Goal: Contribute content: Contribute content

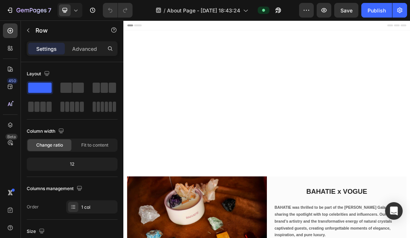
scroll to position [386, 0]
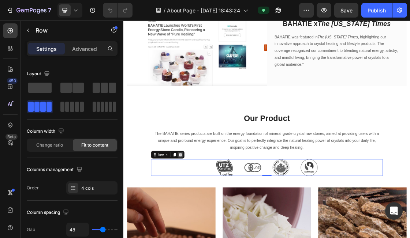
click at [210, 225] on icon at bounding box center [210, 226] width 5 height 5
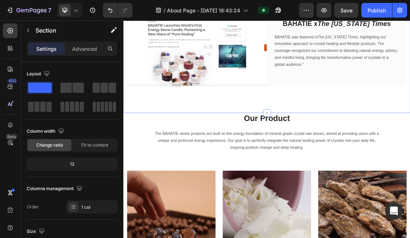
click at [320, 109] on img at bounding box center [236, 64] width 214 height 114
click at [343, 162] on icon at bounding box center [342, 162] width 3 height 3
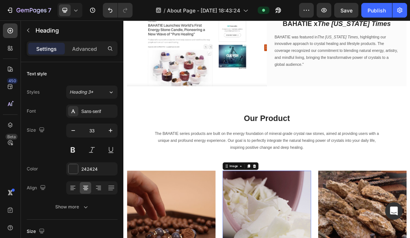
click at [232, 165] on h2 "Our Product" at bounding box center [342, 170] width 355 height 17
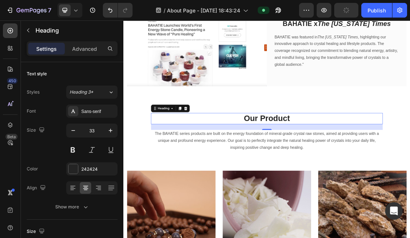
click at [237, 166] on h2 "Our Product" at bounding box center [342, 170] width 355 height 17
click at [237, 166] on p "Our Product" at bounding box center [342, 171] width 353 height 16
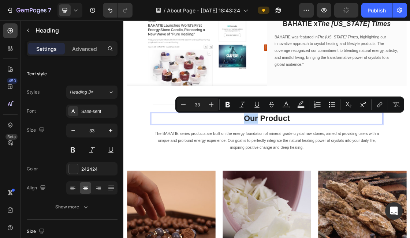
click at [316, 166] on p "Our Product" at bounding box center [342, 171] width 353 height 16
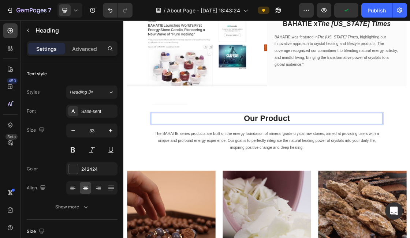
click at [313, 166] on p "Our Product" at bounding box center [342, 171] width 353 height 16
drag, startPoint x: 312, startPoint y: 166, endPoint x: 386, endPoint y: 166, distance: 73.5
click at [386, 166] on p "Our Product" at bounding box center [342, 171] width 353 height 16
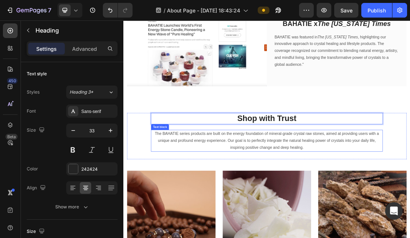
click at [364, 215] on p "The BAHATIE series products are built on the energy foundation of mineral-grade…" at bounding box center [342, 204] width 353 height 31
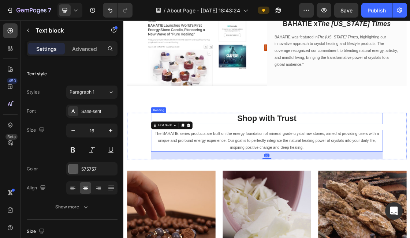
click at [352, 172] on p "Shop with Trust" at bounding box center [342, 171] width 353 height 16
click at [363, 203] on p "The BAHATIE series products are built on the energy foundation of mineral-grade…" at bounding box center [342, 204] width 353 height 31
click at [351, 180] on div "Shop with Trust Heading The BAHATIE series products are built on the energy fou…" at bounding box center [342, 197] width 355 height 71
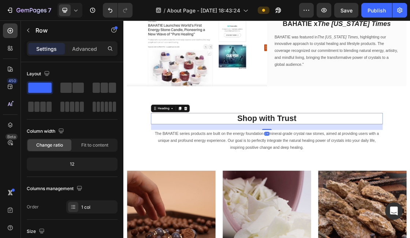
click at [386, 177] on p "Shop with Trust" at bounding box center [342, 171] width 353 height 16
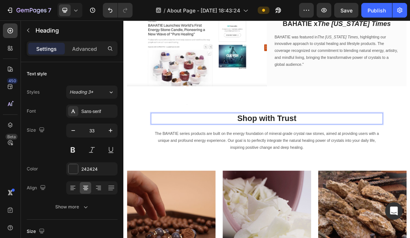
click at [386, 171] on p "Shop with Trust" at bounding box center [342, 171] width 353 height 16
click at [292, 171] on p "Shop with Trust&Confidence" at bounding box center [342, 171] width 353 height 16
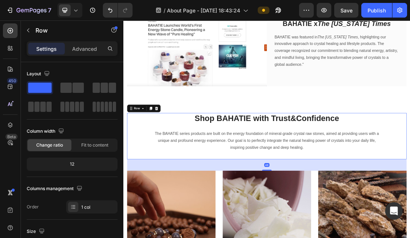
click at [305, 222] on div "Shop BAHATIE with Trust&Confidence Heading The BAHATIE series products are buil…" at bounding box center [342, 197] width 355 height 71
click at [328, 166] on p "Shop BAHATIE with Trust&Confidence" at bounding box center [342, 171] width 353 height 16
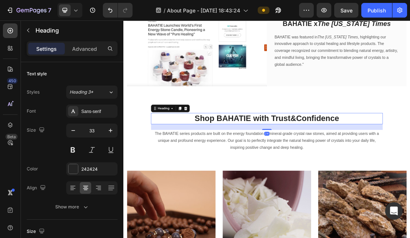
click at [328, 183] on div "24" at bounding box center [342, 183] width 355 height 9
click at [330, 186] on div "24" at bounding box center [342, 183] width 355 height 9
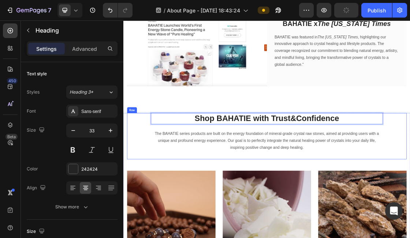
click at [300, 183] on div "Shop BAHATIE with Trust&Confidence Heading 24 The BAHATIE series products are b…" at bounding box center [342, 197] width 355 height 71
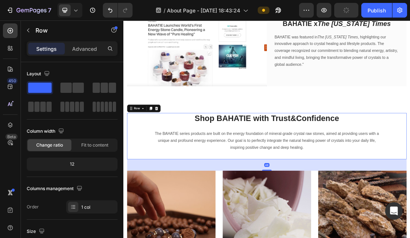
click at [300, 183] on div "Shop BAHATIE with Trust&Confidence Heading The BAHATIE series products are buil…" at bounding box center [342, 197] width 355 height 71
click at [296, 168] on p "Shop BAHATIE with Trust&Confidence" at bounding box center [342, 171] width 353 height 16
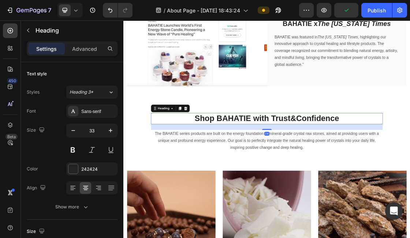
click at [342, 184] on div "24" at bounding box center [342, 183] width 355 height 9
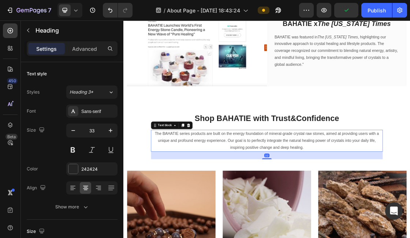
click at [341, 219] on p "The BAHATIE series products are built on the energy foundation of mineral-grade…" at bounding box center [342, 204] width 353 height 31
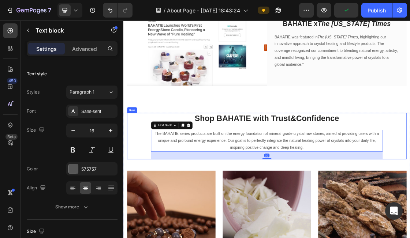
click at [329, 187] on div "Shop BAHATIE with Trust&Confidence Heading The BAHATIE series products are buil…" at bounding box center [342, 197] width 355 height 71
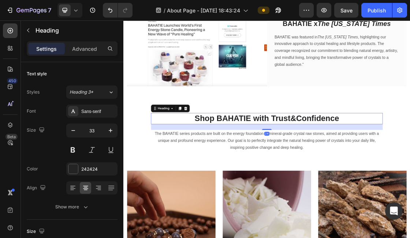
click at [324, 177] on p "Shop BAHATIE with Trust&Confidence" at bounding box center [342, 171] width 353 height 16
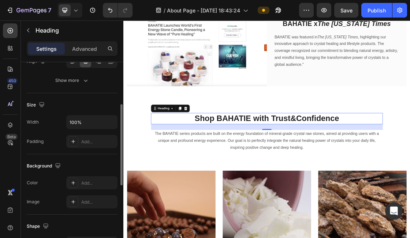
scroll to position [119, 0]
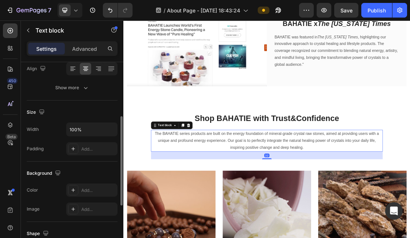
click at [253, 201] on p "The BAHATIE series products are built on the energy foundation of mineral-grade…" at bounding box center [342, 204] width 353 height 31
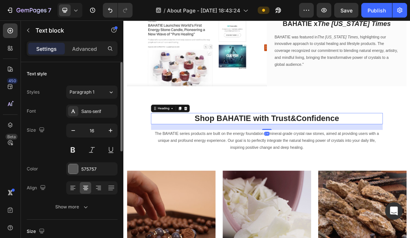
click at [238, 177] on p "Shop BAHATIE with Trust&Confidence" at bounding box center [342, 171] width 353 height 16
click at [251, 190] on p "The BAHATIE series products are built on the energy foundation of mineral-grade…" at bounding box center [342, 204] width 353 height 31
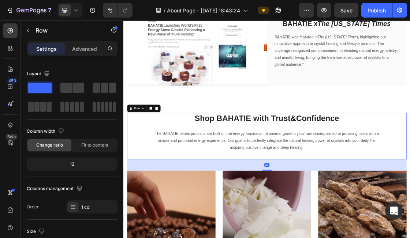
click at [247, 187] on div "Shop BAHATIE with Trust&Confidence Heading The BAHATIE series products are buil…" at bounding box center [342, 197] width 355 height 71
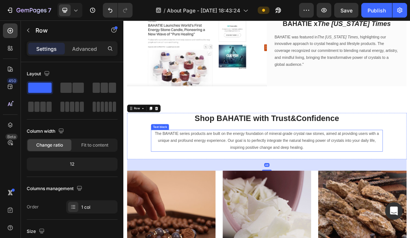
click at [264, 226] on div "Shop BAHATIE with Trust&Confidence Heading The BAHATIE series products are buil…" at bounding box center [342, 197] width 355 height 71
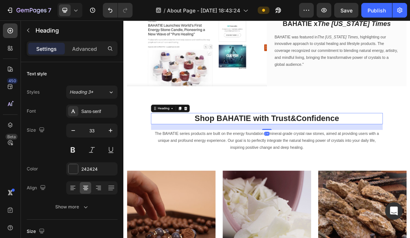
click at [263, 166] on p "Shop BAHATIE with Trust&Confidence" at bounding box center [342, 171] width 353 height 16
click at [258, 214] on p "The BAHATIE series products are built on the energy foundation of mineral-grade…" at bounding box center [342, 204] width 353 height 31
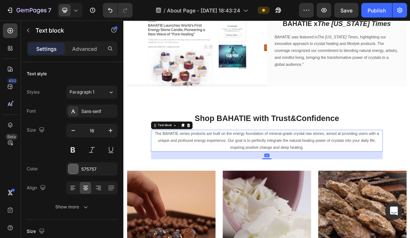
click at [258, 227] on div "32" at bounding box center [342, 227] width 355 height 12
click at [9, 31] on icon at bounding box center [10, 30] width 7 height 7
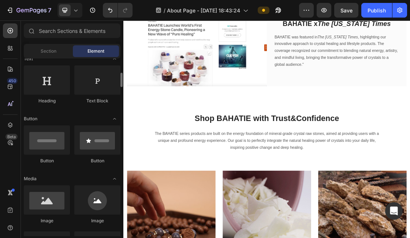
scroll to position [205, 0]
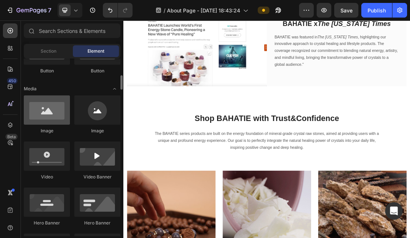
click at [45, 118] on div at bounding box center [47, 109] width 46 height 29
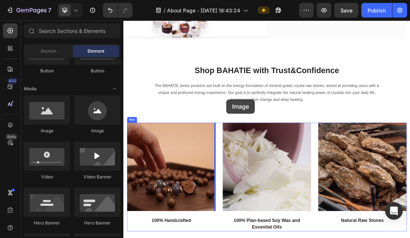
scroll to position [403, 0]
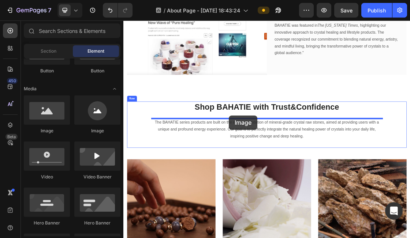
drag, startPoint x: 177, startPoint y: 126, endPoint x: 285, endPoint y: 166, distance: 115.4
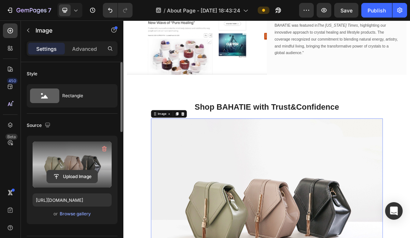
click at [70, 178] on input "file" at bounding box center [72, 176] width 50 height 12
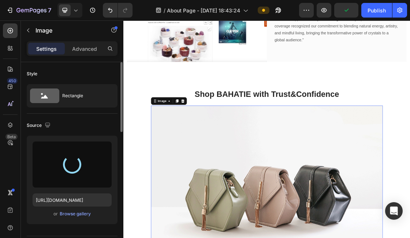
scroll to position [424, 0]
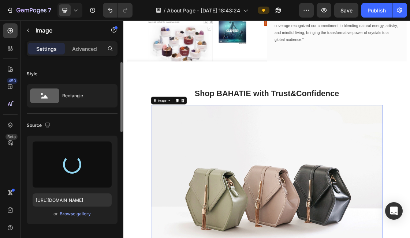
type input "[URL][DOMAIN_NAME]"
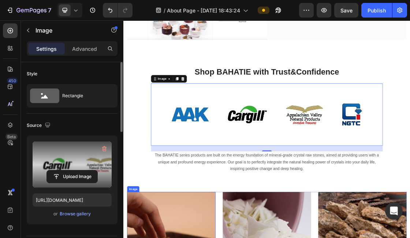
scroll to position [454, 0]
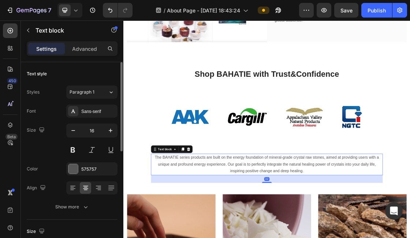
click at [344, 238] on p "The BAHATIE series products are built on the energy foundation of mineral-grade…" at bounding box center [342, 240] width 353 height 31
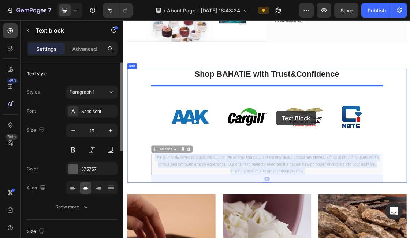
drag, startPoint x: 361, startPoint y: 242, endPoint x: 354, endPoint y: 159, distance: 83.0
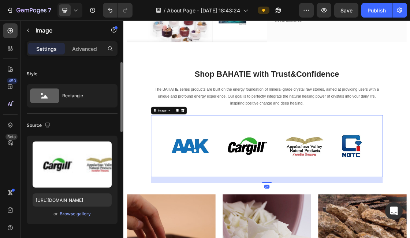
click at [362, 221] on img at bounding box center [342, 212] width 355 height 95
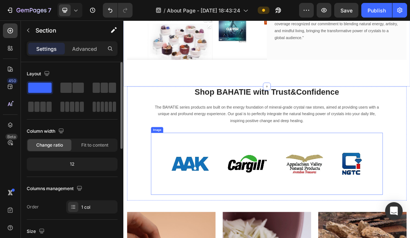
scroll to position [393, 0]
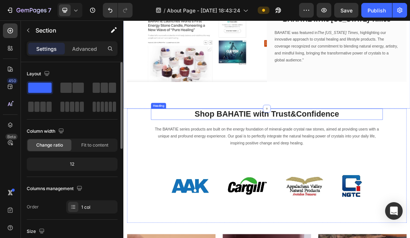
click at [393, 164] on h2 "Shop BAHATIE with Trust&Confidence" at bounding box center [342, 163] width 355 height 17
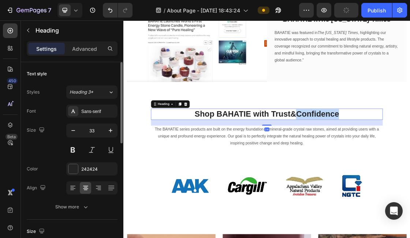
click at [393, 164] on h2 "Shop BAHATIE with Trust&Confidence" at bounding box center [342, 163] width 355 height 17
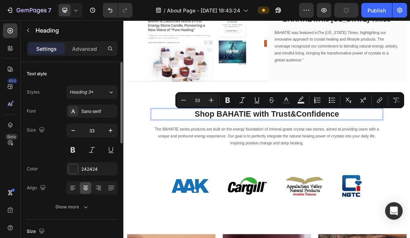
click at [379, 164] on p "Shop BAHATIE with Trust&Confidence" at bounding box center [342, 164] width 353 height 16
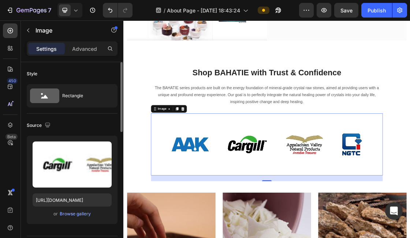
scroll to position [501, 0]
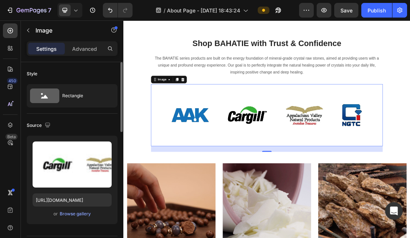
click at [341, 216] on div "24" at bounding box center [342, 217] width 355 height 9
click at [326, 187] on img at bounding box center [342, 165] width 355 height 95
click at [343, 183] on img at bounding box center [342, 165] width 355 height 95
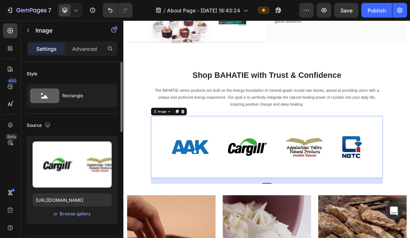
scroll to position [451, 0]
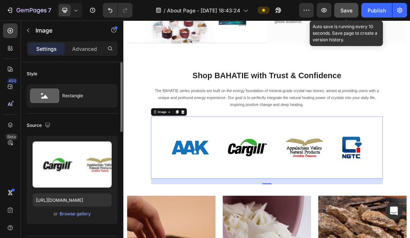
click at [337, 13] on button "Save" at bounding box center [346, 10] width 24 height 15
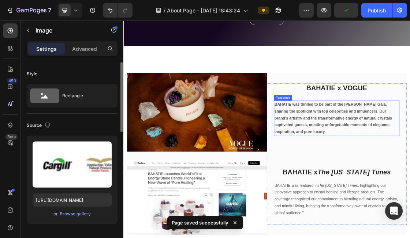
scroll to position [0, 0]
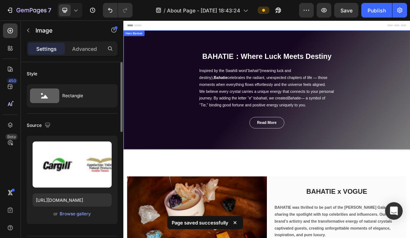
click at [409, 103] on div "BAHATIE：Where Luck Meets Destiny Heading Inspired by the Swahili word “bahati” …" at bounding box center [342, 126] width 439 height 255
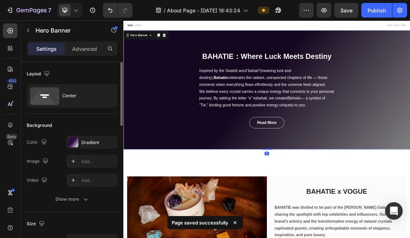
click at [409, 74] on div "BAHATIE：Where Luck Meets Destiny Heading Inspired by the Swahili word “bahati” …" at bounding box center [342, 126] width 439 height 255
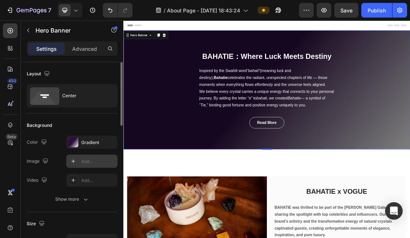
click at [108, 164] on div "Add..." at bounding box center [98, 161] width 34 height 7
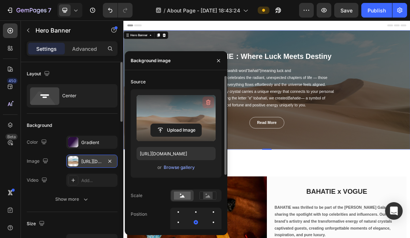
click at [208, 99] on icon "button" at bounding box center [207, 102] width 7 height 7
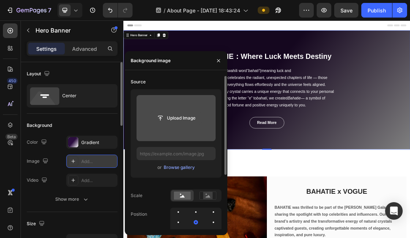
click at [175, 119] on input "file" at bounding box center [176, 118] width 50 height 12
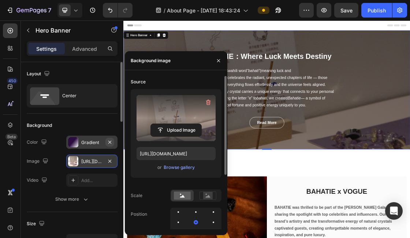
click at [112, 143] on icon "button" at bounding box center [110, 142] width 6 height 6
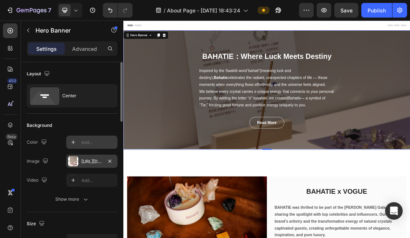
click at [409, 129] on div "BAHATIE：Where Luck Meets Destiny Heading Inspired by the Swahili word “bahati” …" at bounding box center [342, 126] width 439 height 255
click at [110, 161] on icon "button" at bounding box center [110, 161] width 6 height 6
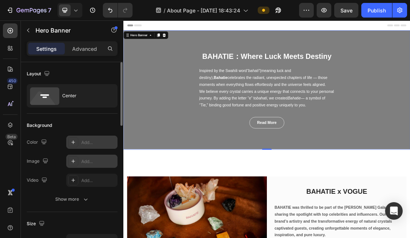
click at [84, 164] on div "Add..." at bounding box center [98, 161] width 34 height 7
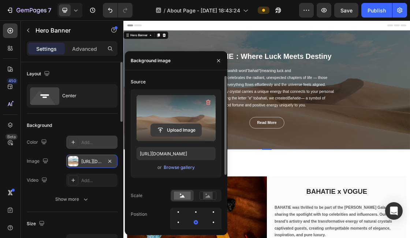
click at [180, 129] on input "file" at bounding box center [176, 130] width 50 height 12
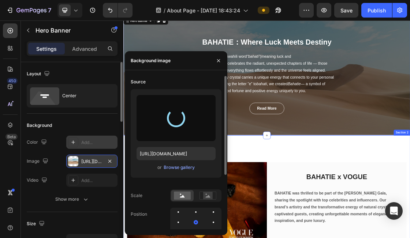
scroll to position [1, 0]
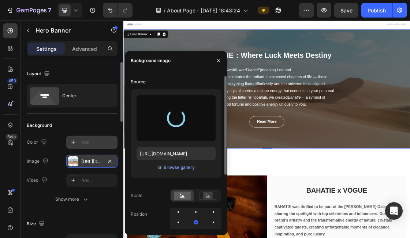
type input "[URL][DOMAIN_NAME]"
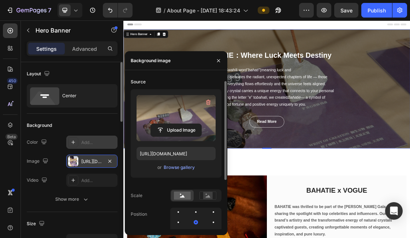
scroll to position [12, 0]
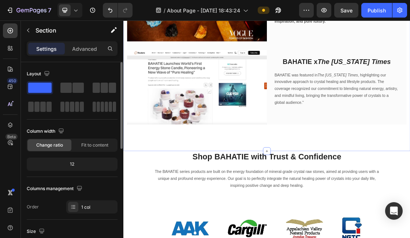
scroll to position [391, 0]
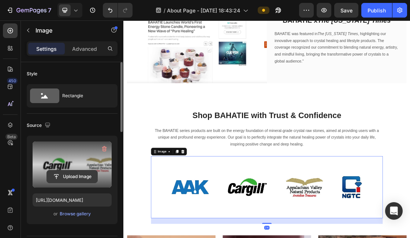
click at [74, 176] on input "file" at bounding box center [72, 176] width 50 height 12
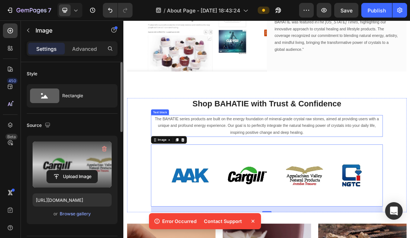
scroll to position [433, 0]
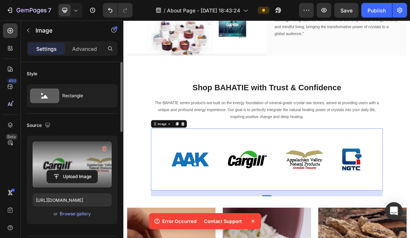
click at [280, 218] on img at bounding box center [342, 233] width 355 height 95
click at [253, 219] on icon at bounding box center [252, 221] width 7 height 7
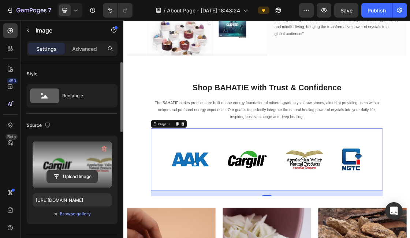
click at [86, 177] on input "file" at bounding box center [72, 176] width 50 height 12
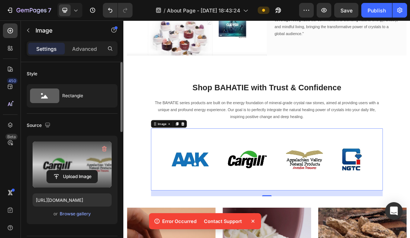
click at [253, 222] on icon at bounding box center [252, 221] width 3 height 3
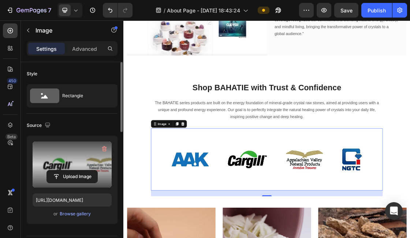
scroll to position [387, 0]
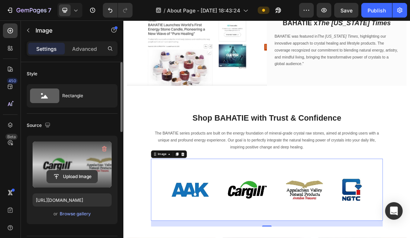
click at [83, 174] on input "file" at bounding box center [72, 176] width 50 height 12
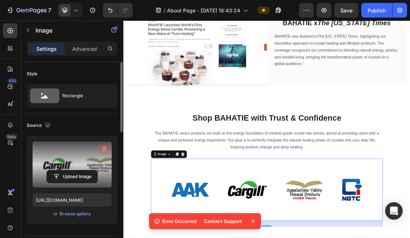
click at [103, 146] on icon "button" at bounding box center [104, 148] width 7 height 7
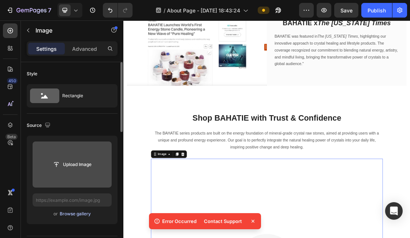
click at [83, 211] on div "Browse gallery" at bounding box center [75, 214] width 31 height 7
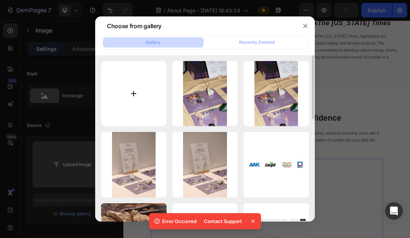
click at [145, 70] on input "file" at bounding box center [133, 93] width 65 height 65
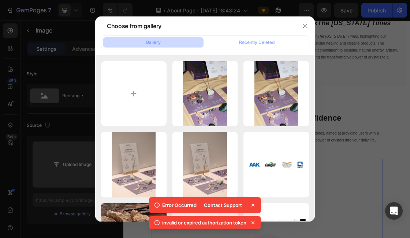
type input "C:\fakepath\20250826-183240.jpeg"
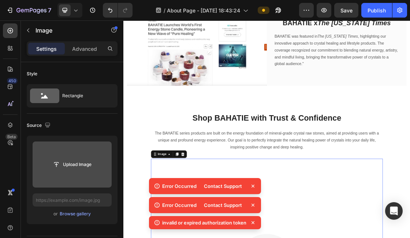
click at [252, 184] on icon at bounding box center [252, 186] width 7 height 7
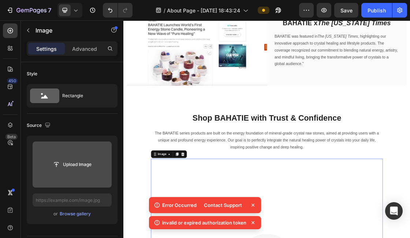
click at [256, 205] on icon at bounding box center [252, 205] width 7 height 7
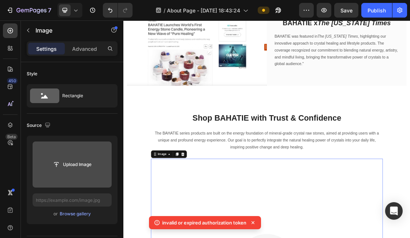
click at [256, 228] on div "invalid or expired authorization token" at bounding box center [205, 222] width 112 height 13
click at [255, 221] on icon at bounding box center [252, 222] width 7 height 7
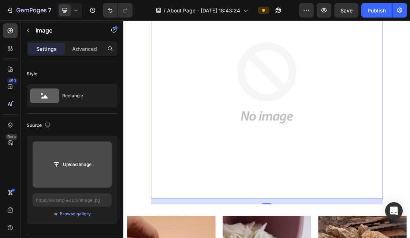
scroll to position [533, 0]
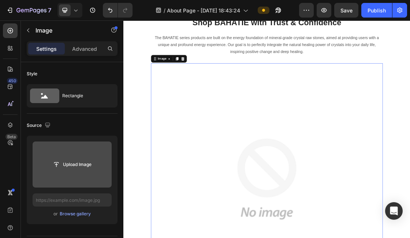
click at [63, 163] on input "file" at bounding box center [72, 164] width 50 height 12
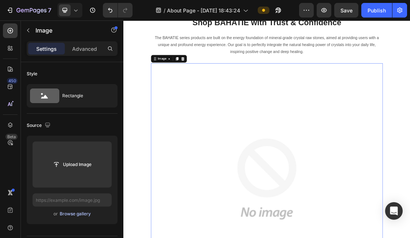
click at [71, 215] on div "Browse gallery" at bounding box center [75, 214] width 31 height 7
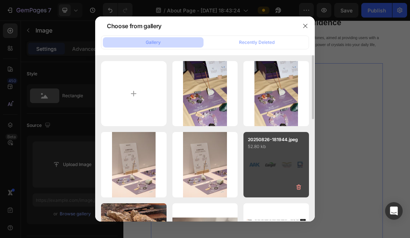
click at [296, 151] on div "20250826-181944.jpeg 52.80 kb" at bounding box center [275, 164] width 65 height 65
type input "[URL][DOMAIN_NAME]"
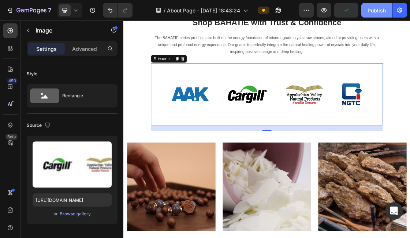
click at [383, 7] on div "Publish" at bounding box center [376, 11] width 18 height 8
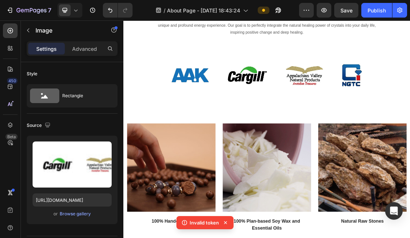
scroll to position [575, 0]
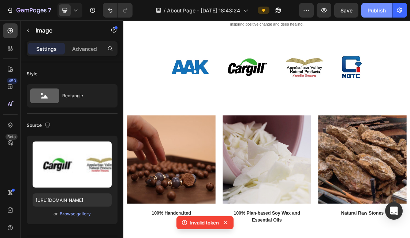
click at [369, 14] on div "Publish" at bounding box center [376, 11] width 18 height 8
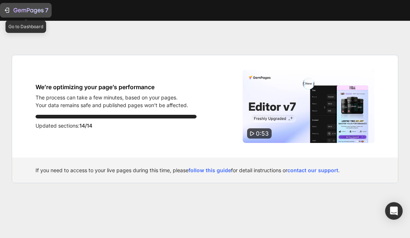
click at [8, 13] on icon "button" at bounding box center [6, 10] width 7 height 7
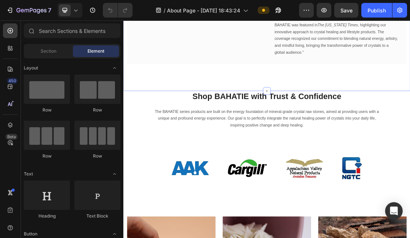
scroll to position [397, 0]
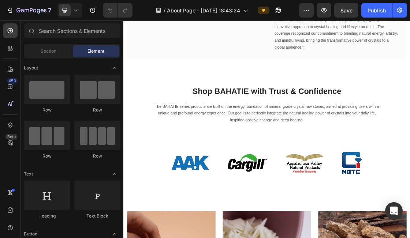
click at [343, 18] on div "7 / About Page - Aug 25, 18:43:24 Preview Save Publish" at bounding box center [205, 10] width 410 height 21
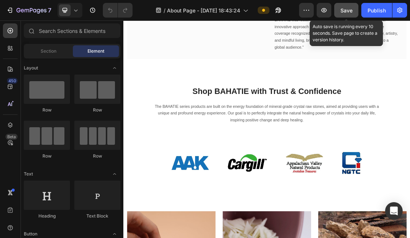
click at [342, 15] on button "Save" at bounding box center [346, 10] width 24 height 15
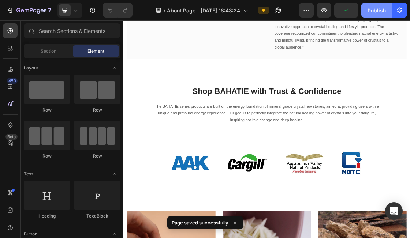
click at [383, 15] on button "Publish" at bounding box center [376, 10] width 31 height 15
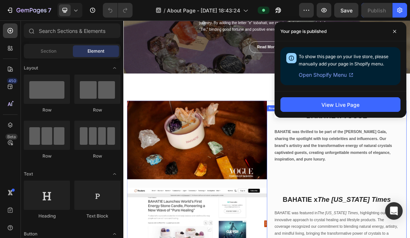
scroll to position [108, 0]
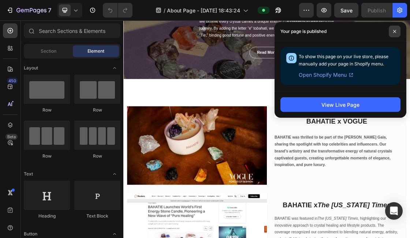
click at [396, 30] on span at bounding box center [394, 32] width 12 height 12
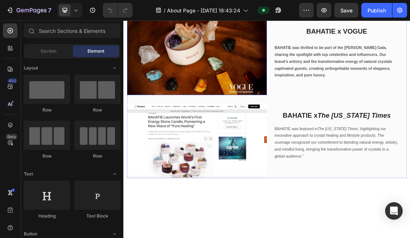
scroll to position [253, 0]
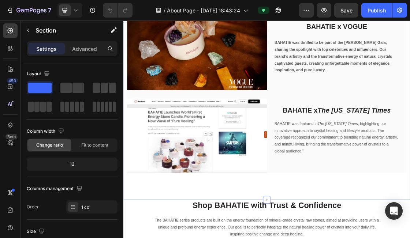
click at [344, 238] on div "Image Image BAHATIE x VOGUE Heading BAHATIE was thrilled to be part of the [PER…" at bounding box center [342, 131] width 439 height 330
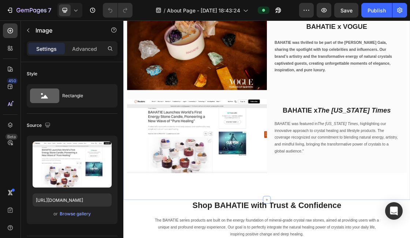
click at [341, 238] on img at bounding box center [236, 197] width 214 height 114
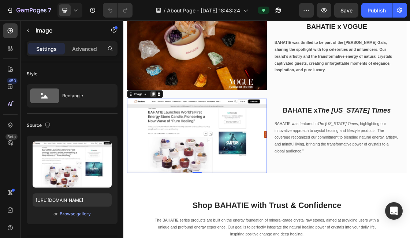
click at [168, 134] on icon at bounding box center [169, 133] width 4 height 5
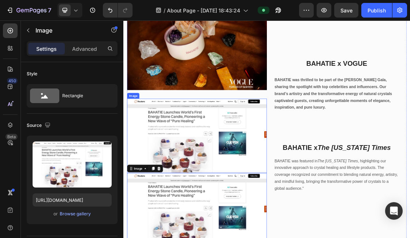
scroll to position [271, 0]
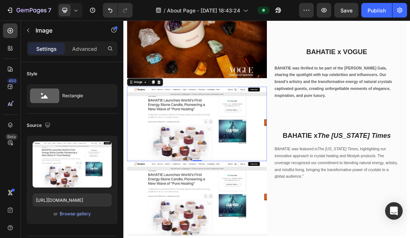
click at [217, 235] on img at bounding box center [236, 179] width 214 height 114
drag, startPoint x: 232, startPoint y: 235, endPoint x: 231, endPoint y: 211, distance: 24.2
click at [232, 211] on div "Image 0" at bounding box center [236, 179] width 214 height 114
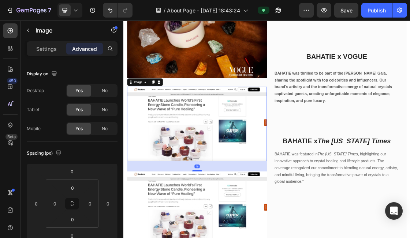
drag, startPoint x: 238, startPoint y: 236, endPoint x: 239, endPoint y: 251, distance: 15.8
type input "43"
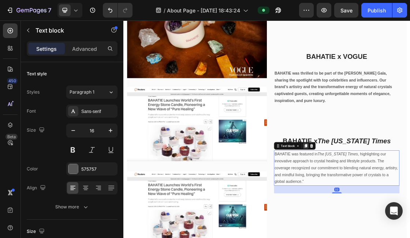
click at [402, 213] on icon at bounding box center [403, 212] width 4 height 5
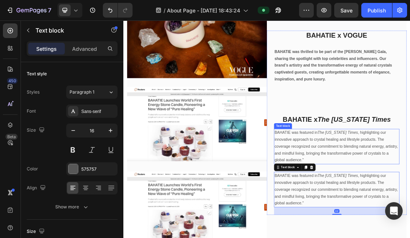
scroll to position [273, 0]
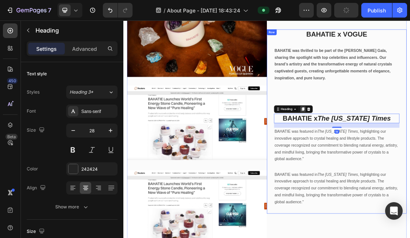
click at [398, 154] on icon at bounding box center [398, 156] width 4 height 5
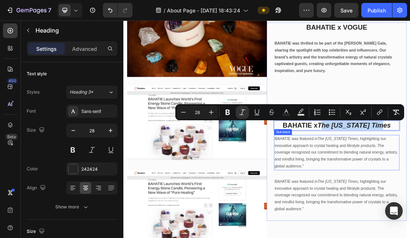
drag, startPoint x: 434, startPoint y: 181, endPoint x: 413, endPoint y: 200, distance: 28.5
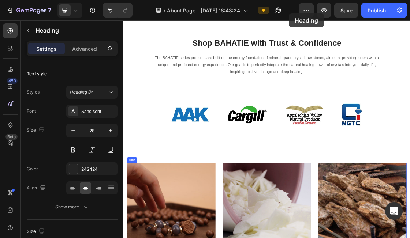
scroll to position [442, 0]
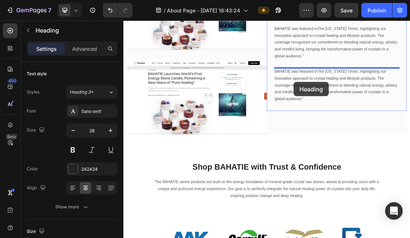
drag, startPoint x: 362, startPoint y: 170, endPoint x: 382, endPoint y: 114, distance: 59.9
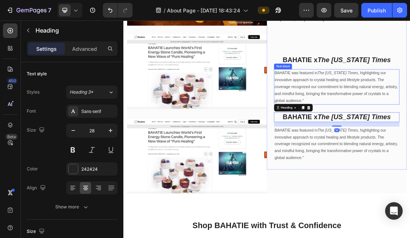
scroll to position [326, 0]
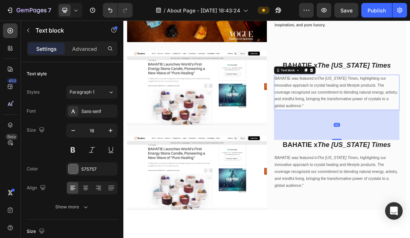
drag, startPoint x: 452, startPoint y: 184, endPoint x: 452, endPoint y: 219, distance: 34.8
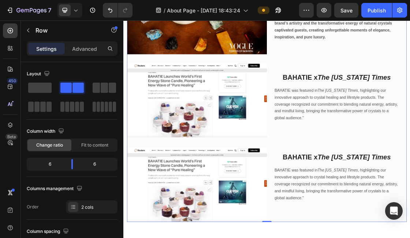
scroll to position [319, 0]
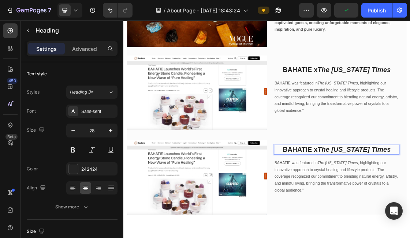
drag, startPoint x: 431, startPoint y: 217, endPoint x: 540, endPoint y: 218, distance: 108.6
drag, startPoint x: 411, startPoint y: 220, endPoint x: 481, endPoint y: 220, distance: 70.6
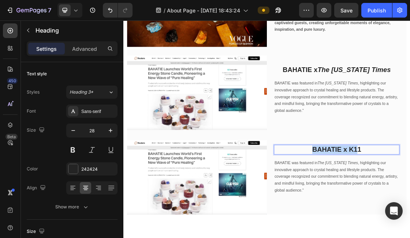
copy p "BAHATIE x K1"
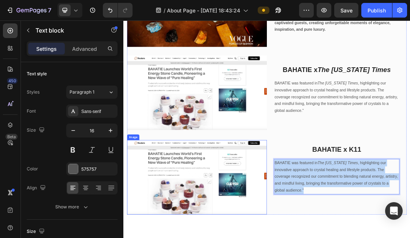
drag, startPoint x: 480, startPoint y: 277, endPoint x: 314, endPoint y: 230, distance: 171.9
click at [314, 230] on div "Image Image Image BAHATIE x VOGUE Heading BAHATIE was thrilled to be part of th…" at bounding box center [343, 129] width 428 height 378
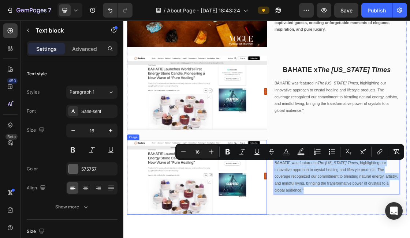
copy p "BAHATIE was featured in The New York Times , highlighting our innovative approa…"
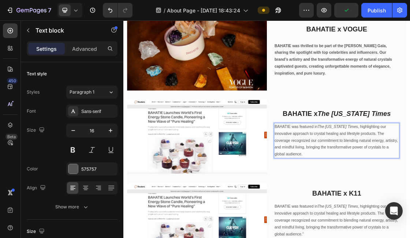
scroll to position [248, 0]
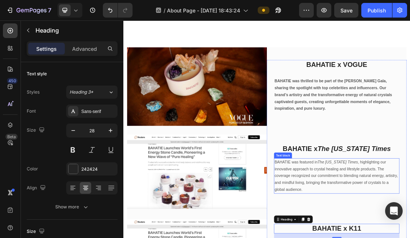
scroll to position [252, 0]
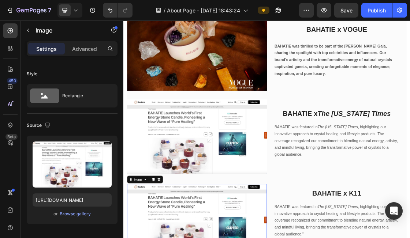
scroll to position [306, 0]
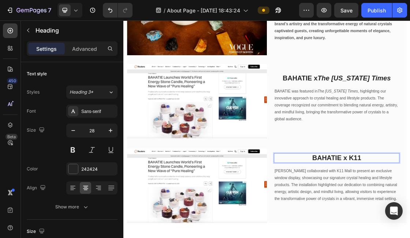
drag, startPoint x: 414, startPoint y: 223, endPoint x: 489, endPoint y: 222, distance: 74.6
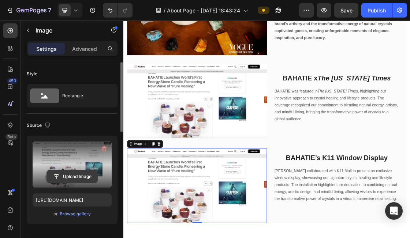
click at [78, 176] on input "file" at bounding box center [72, 176] width 50 height 12
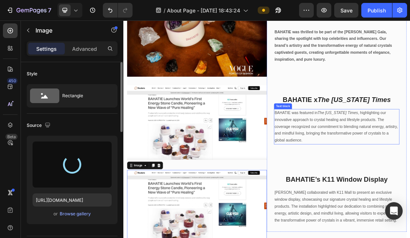
scroll to position [275, 0]
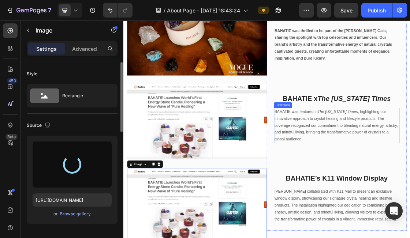
type input "https://cdn.shopify.com/s/files/1/0884/2061/4431/files/gempages_581478525333144…"
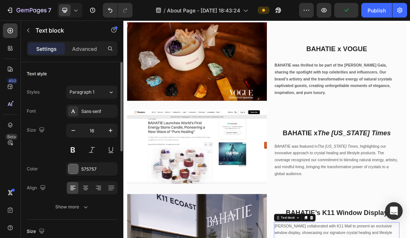
scroll to position [234, 0]
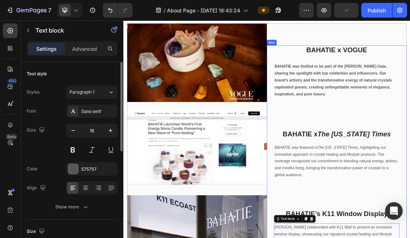
drag, startPoint x: 450, startPoint y: 303, endPoint x: 450, endPoint y: 307, distance: 3.7
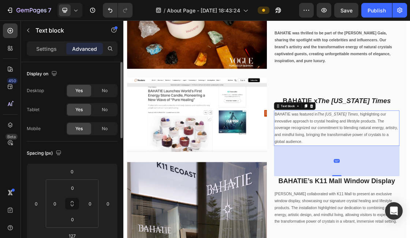
scroll to position [344, 0]
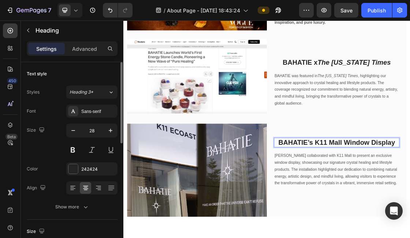
click at [409, 238] on div "Image Image Image BAHATIE x VOGUE Heading BAHATIE was thrilled to be part of th…" at bounding box center [342, 118] width 439 height 488
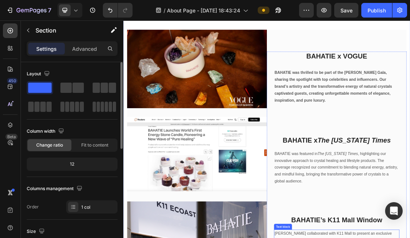
scroll to position [133, 0]
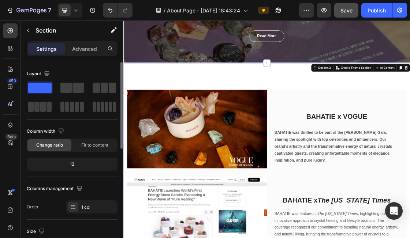
click at [343, 11] on span "Save" at bounding box center [346, 10] width 12 height 6
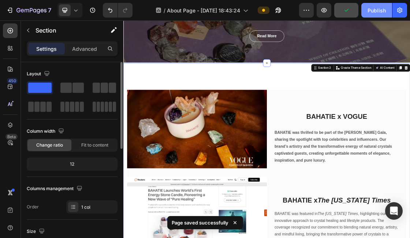
click at [373, 10] on div "Publish" at bounding box center [376, 11] width 18 height 8
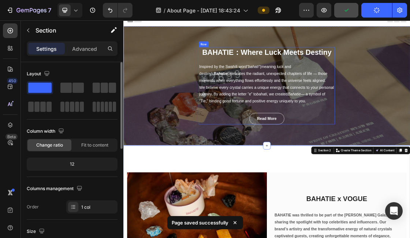
scroll to position [0, 0]
